Goal: Find specific page/section: Find specific page/section

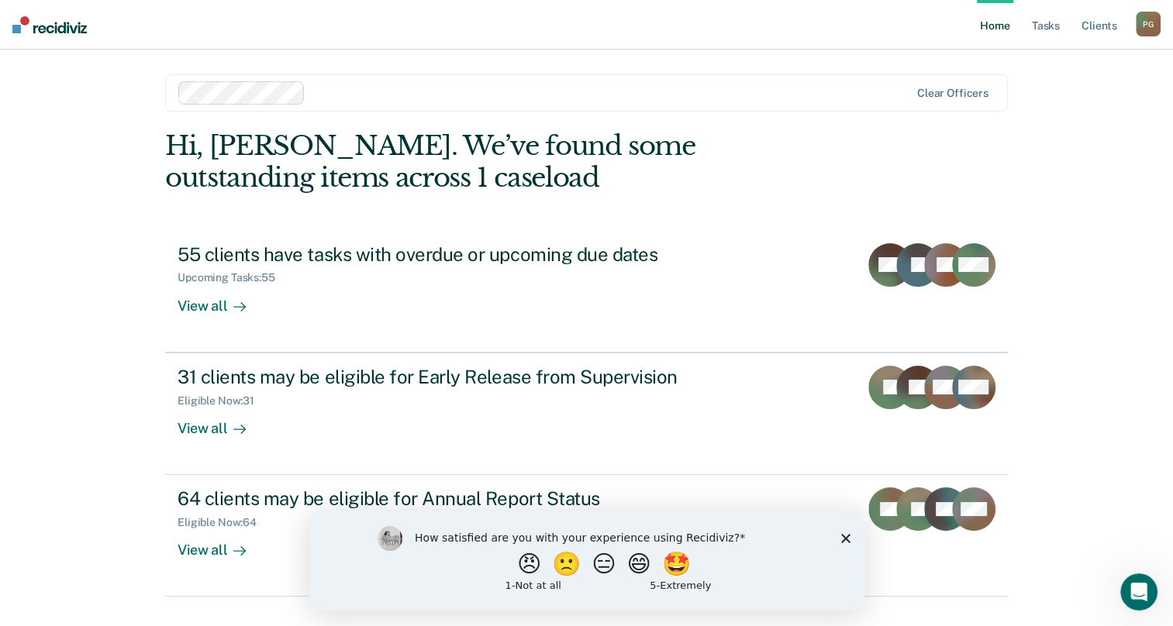
click at [841, 540] on icon "Close survey" at bounding box center [844, 537] width 9 height 9
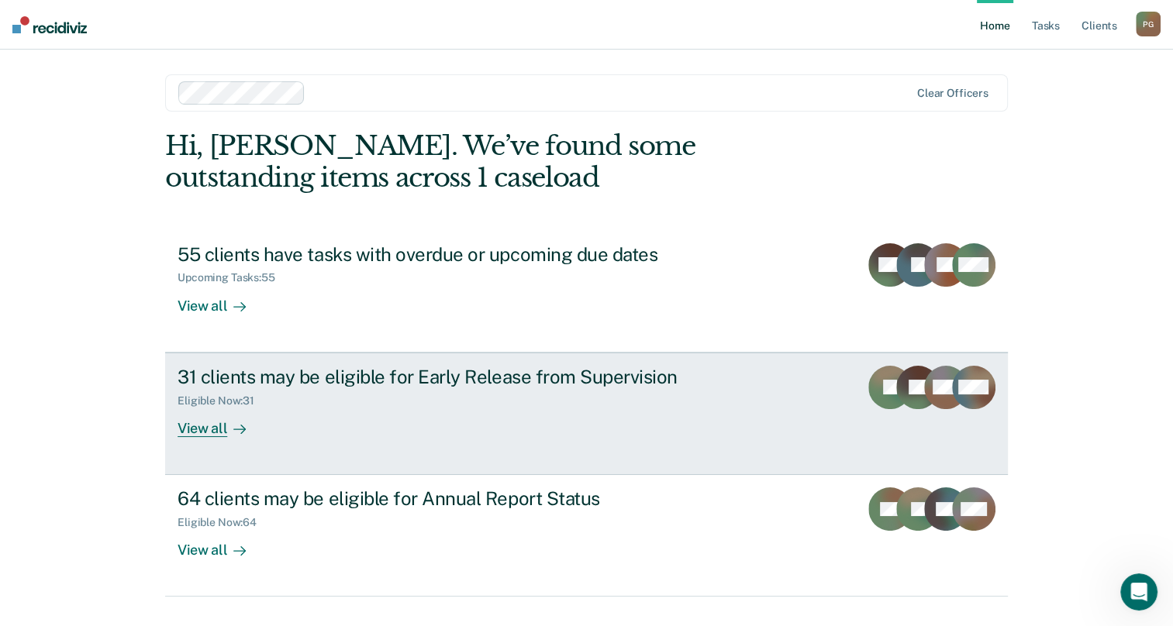
click at [316, 400] on div "Eligible Now : 31" at bounding box center [450, 397] width 544 height 19
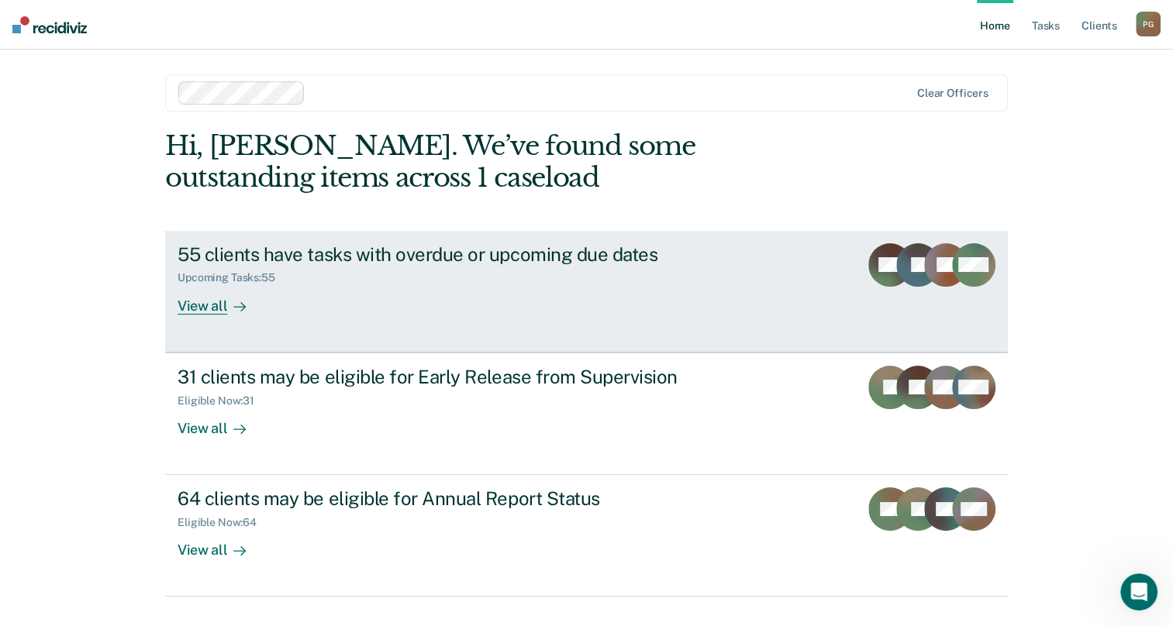
click at [337, 272] on div "Upcoming Tasks : 55" at bounding box center [450, 274] width 544 height 19
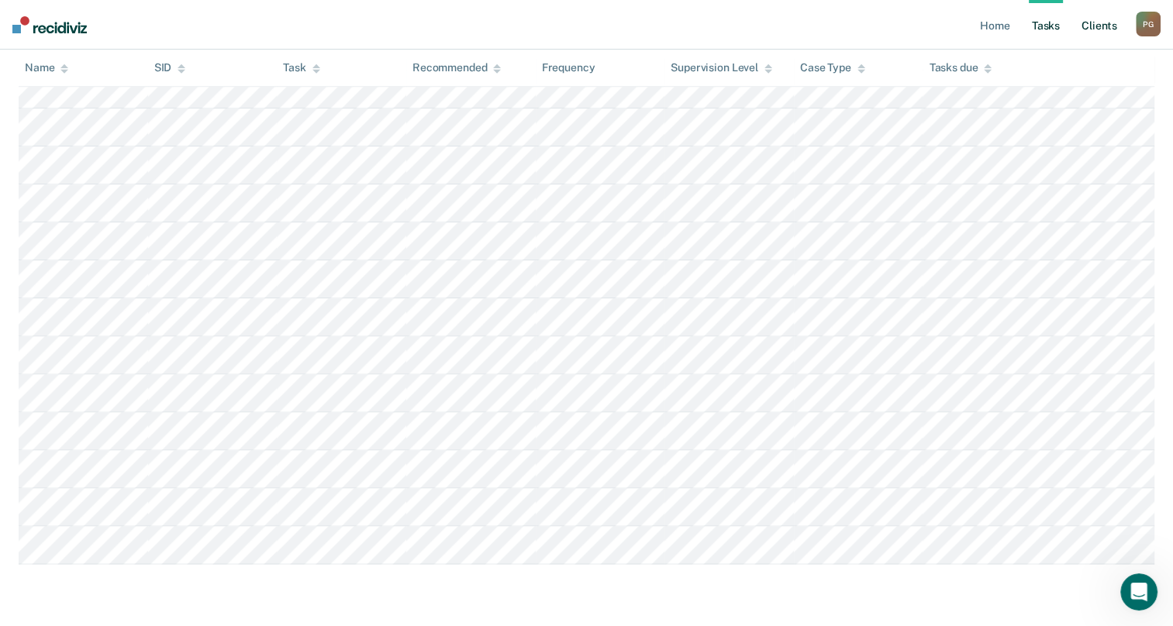
scroll to position [1688, 0]
